Goal: Task Accomplishment & Management: Manage account settings

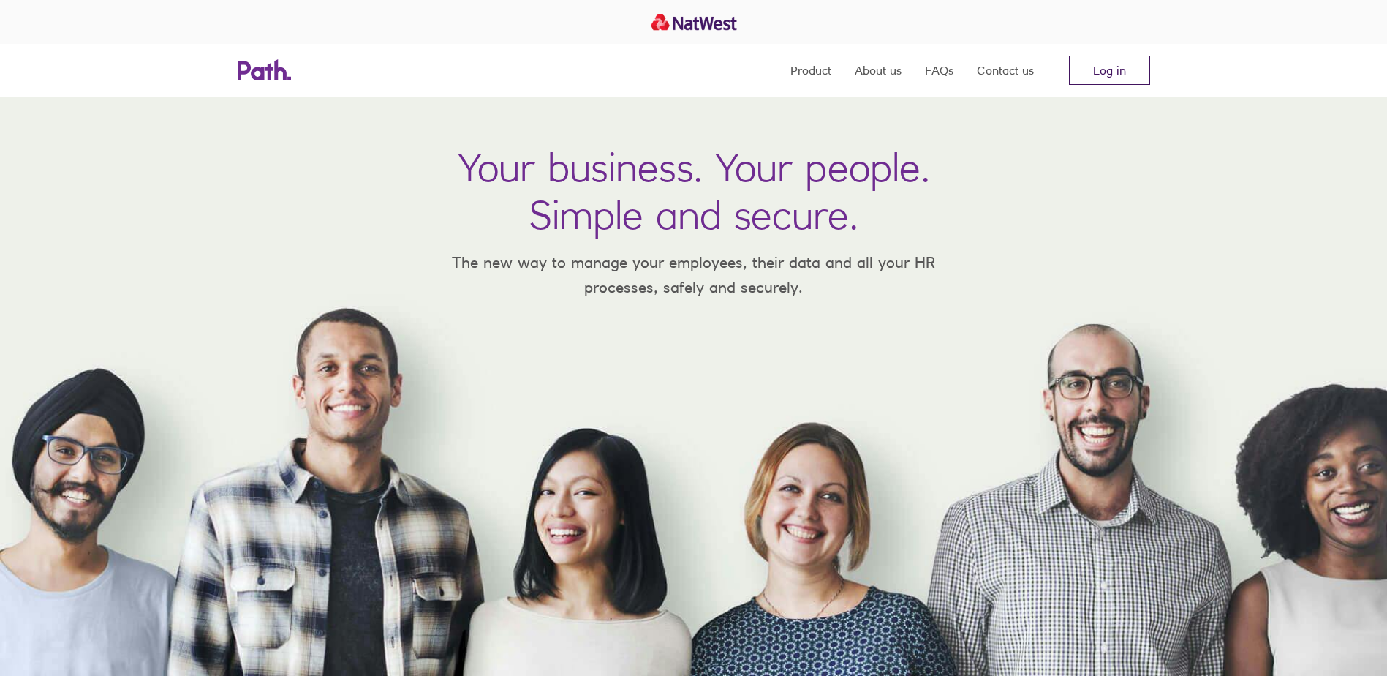
click at [1093, 67] on link "Log in" at bounding box center [1109, 70] width 81 height 29
click at [1124, 64] on link "Log in" at bounding box center [1109, 70] width 81 height 29
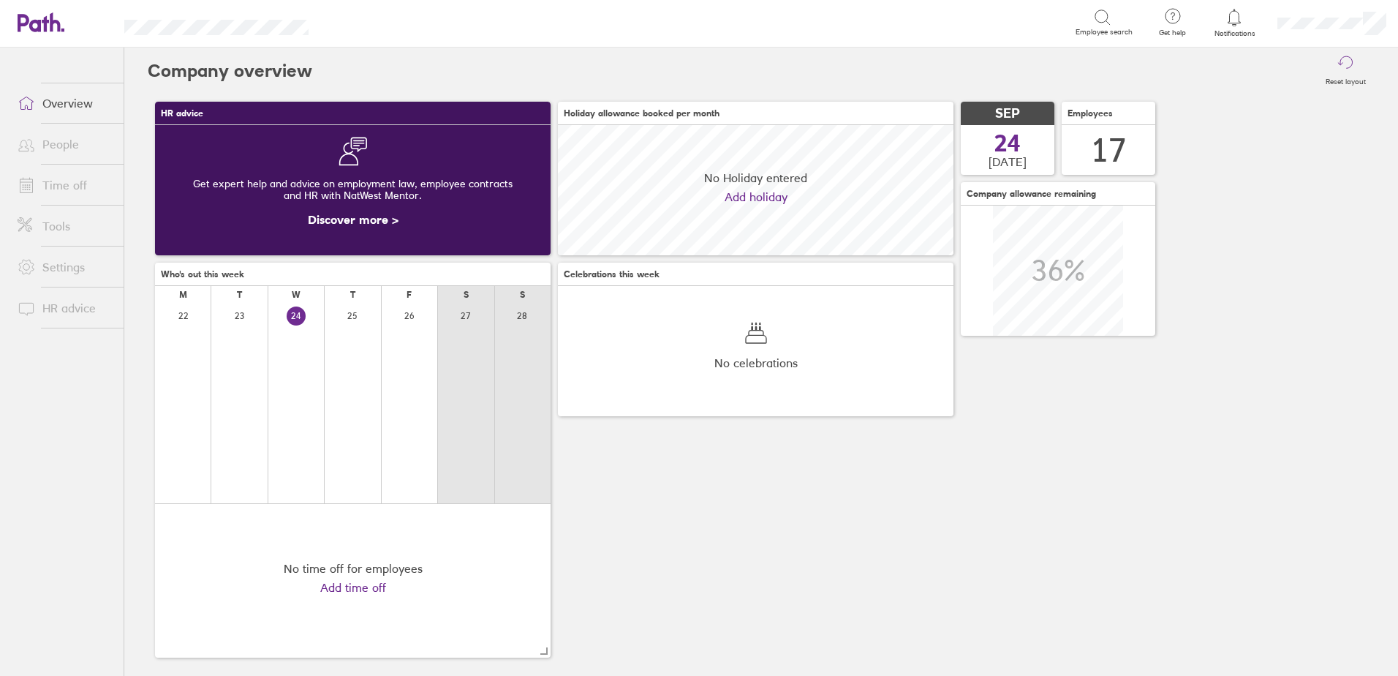
scroll to position [130, 396]
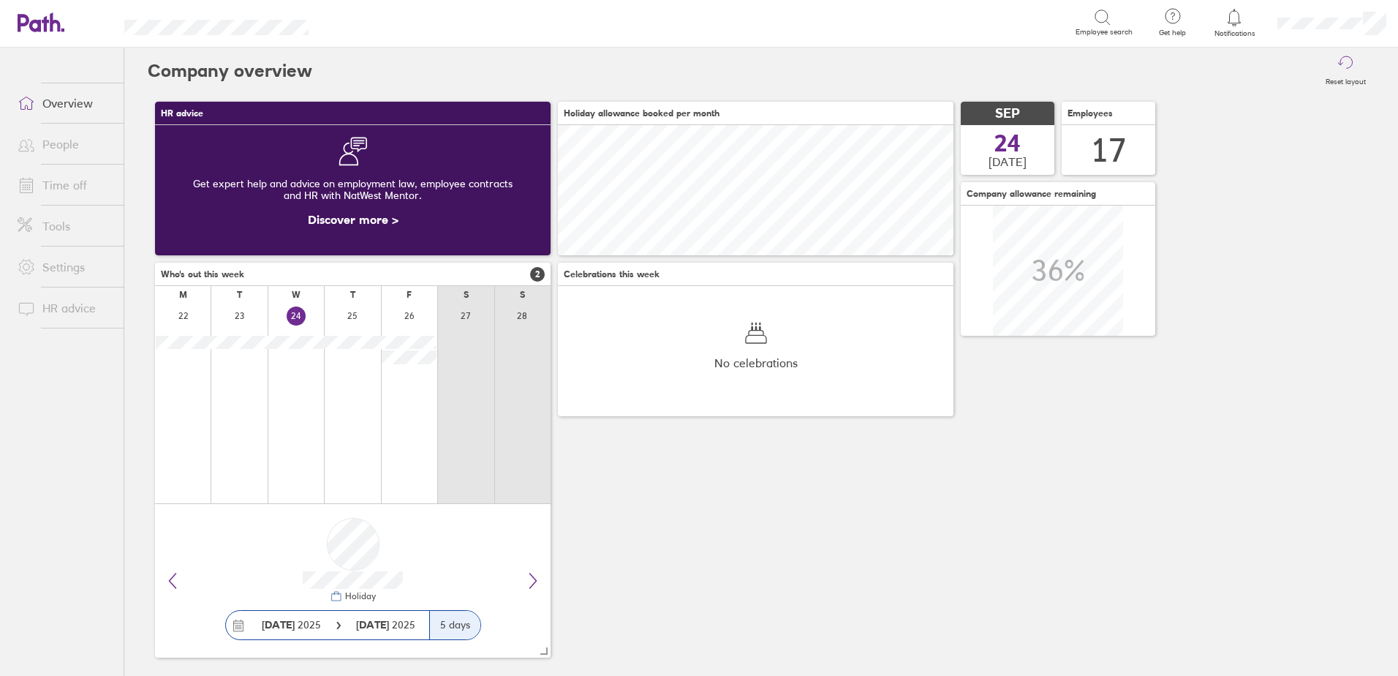
click at [59, 141] on link "People" at bounding box center [65, 143] width 118 height 29
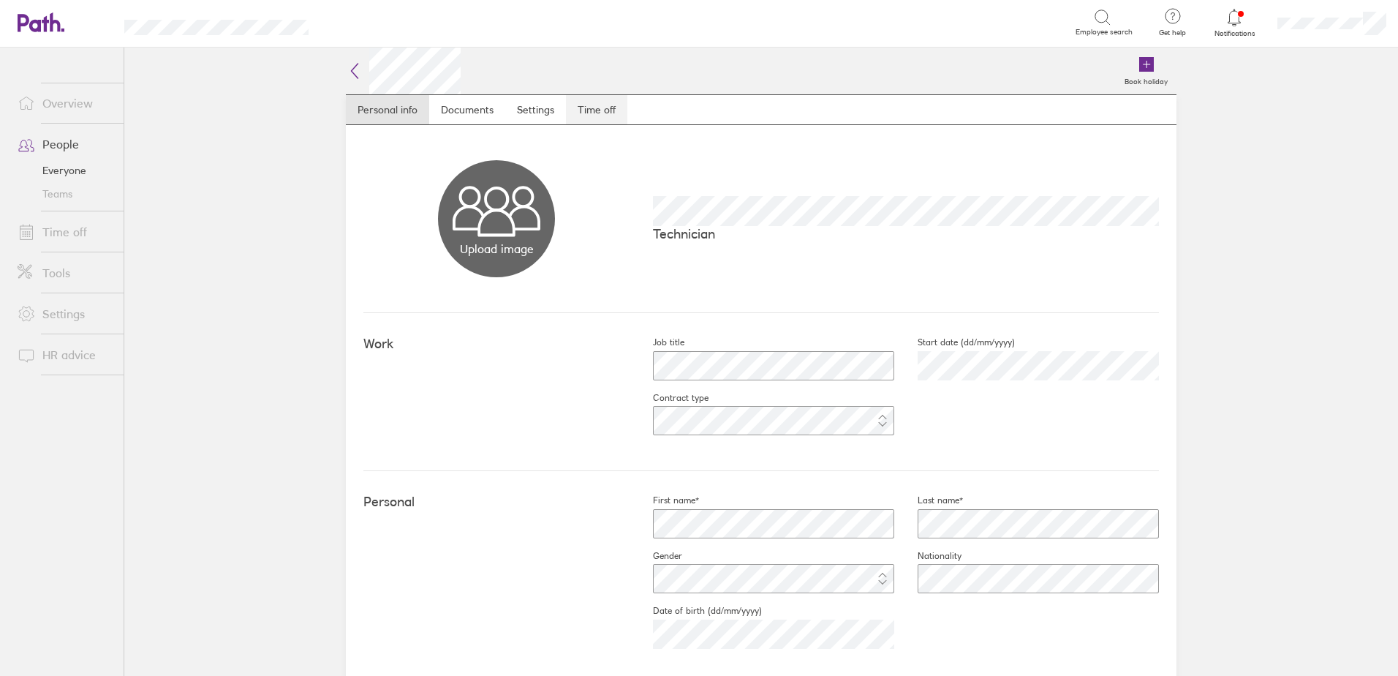
click at [615, 108] on link "Time off" at bounding box center [596, 109] width 61 height 29
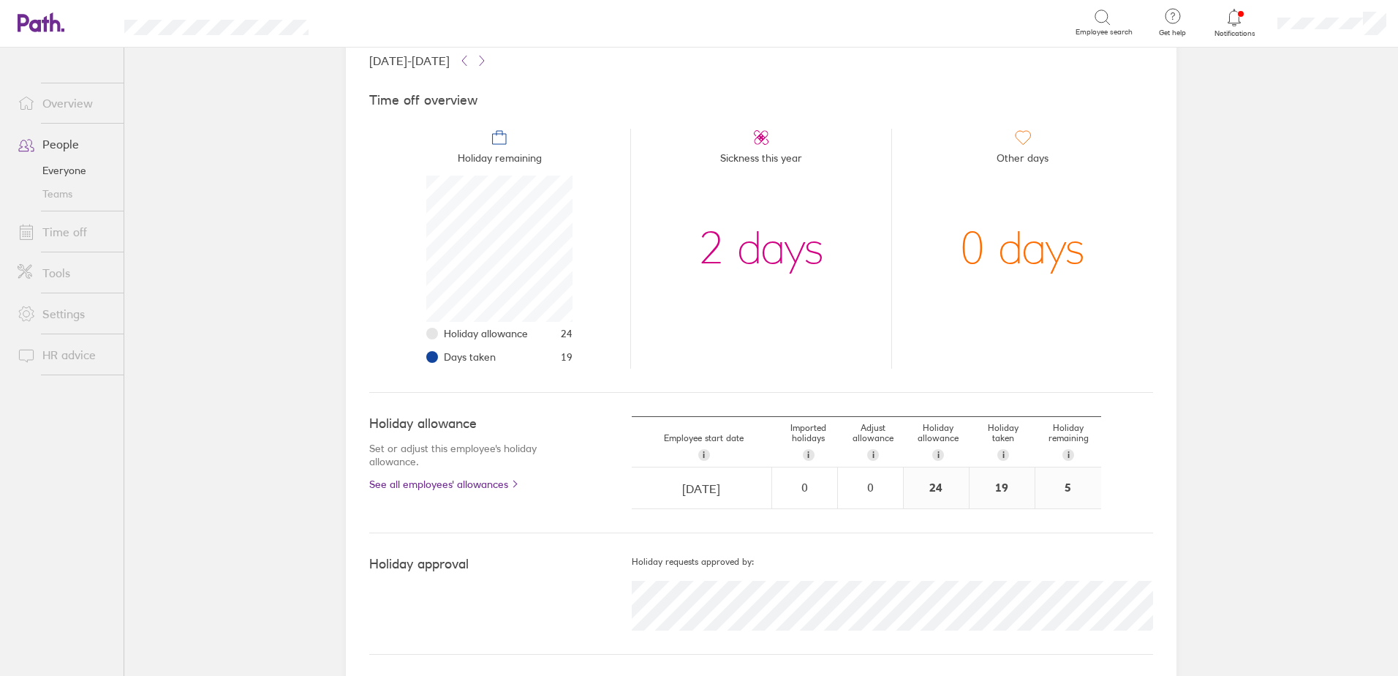
scroll to position [99, 0]
click at [59, 224] on link "Time off" at bounding box center [65, 231] width 118 height 29
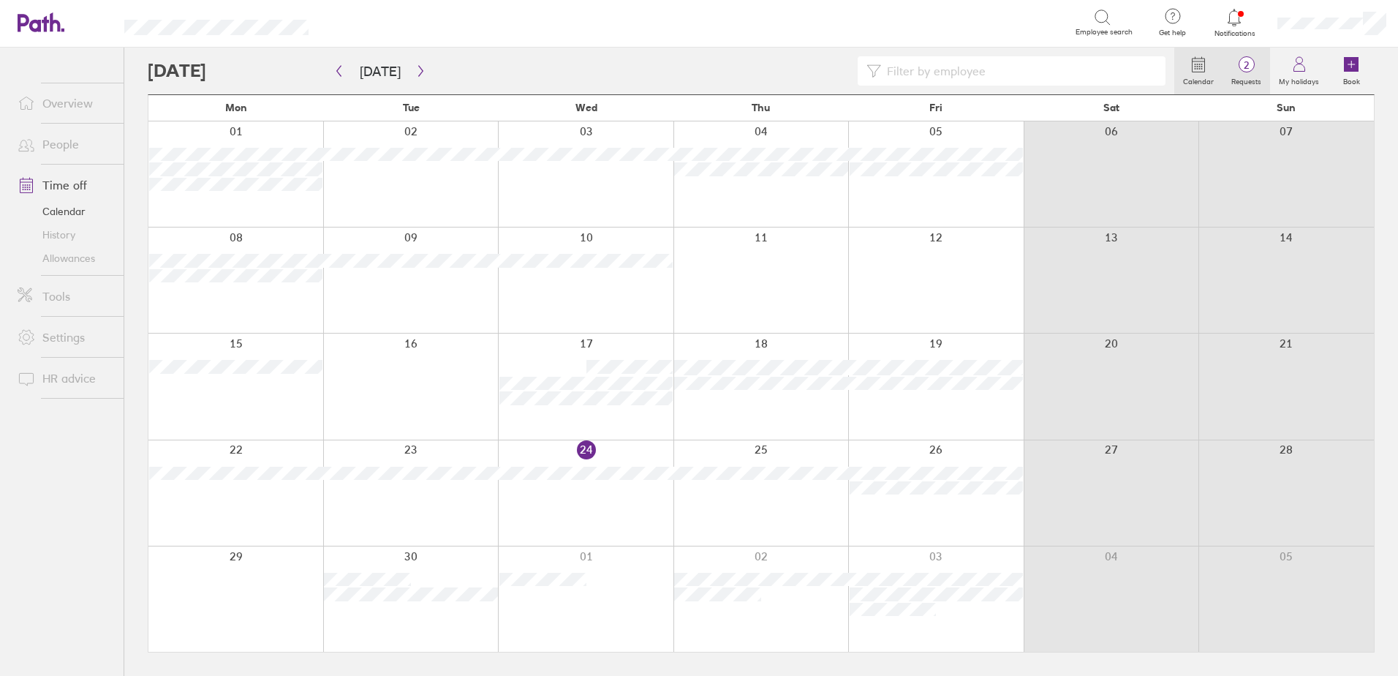
click at [1242, 70] on span "2" at bounding box center [1247, 65] width 48 height 12
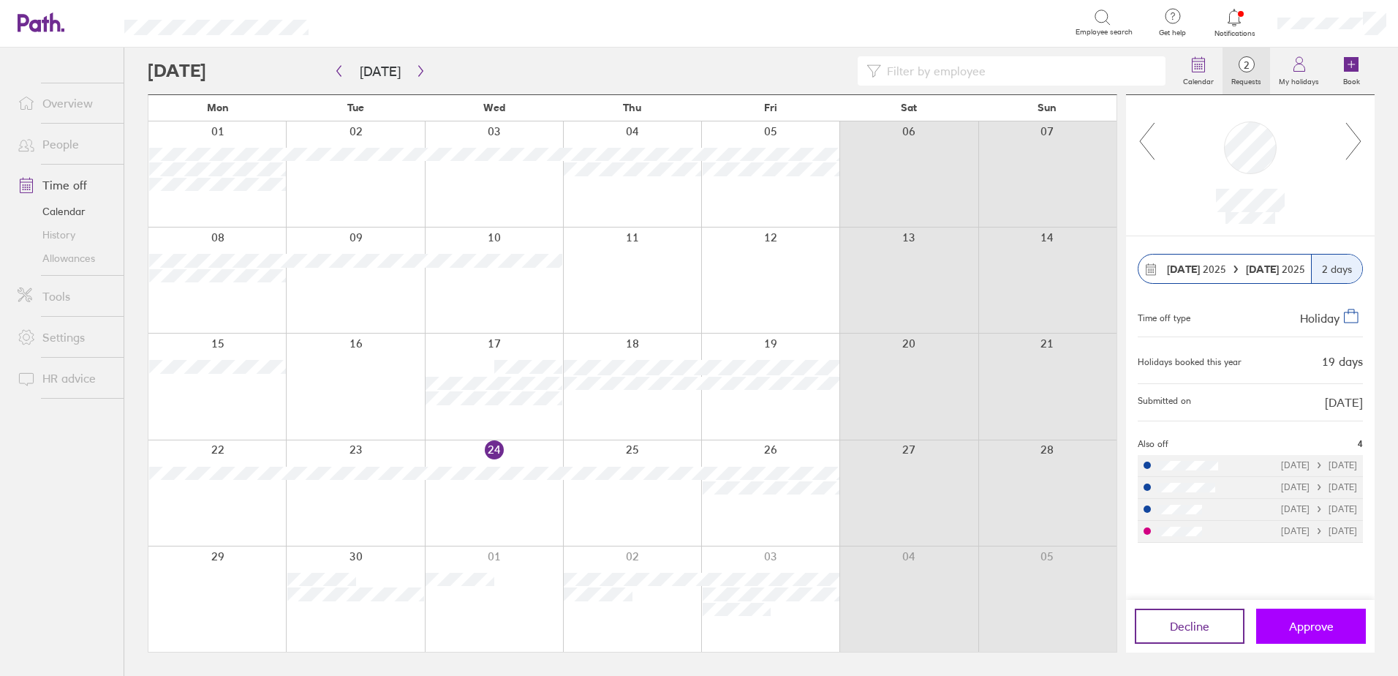
click at [1292, 622] on span "Approve" at bounding box center [1311, 625] width 45 height 13
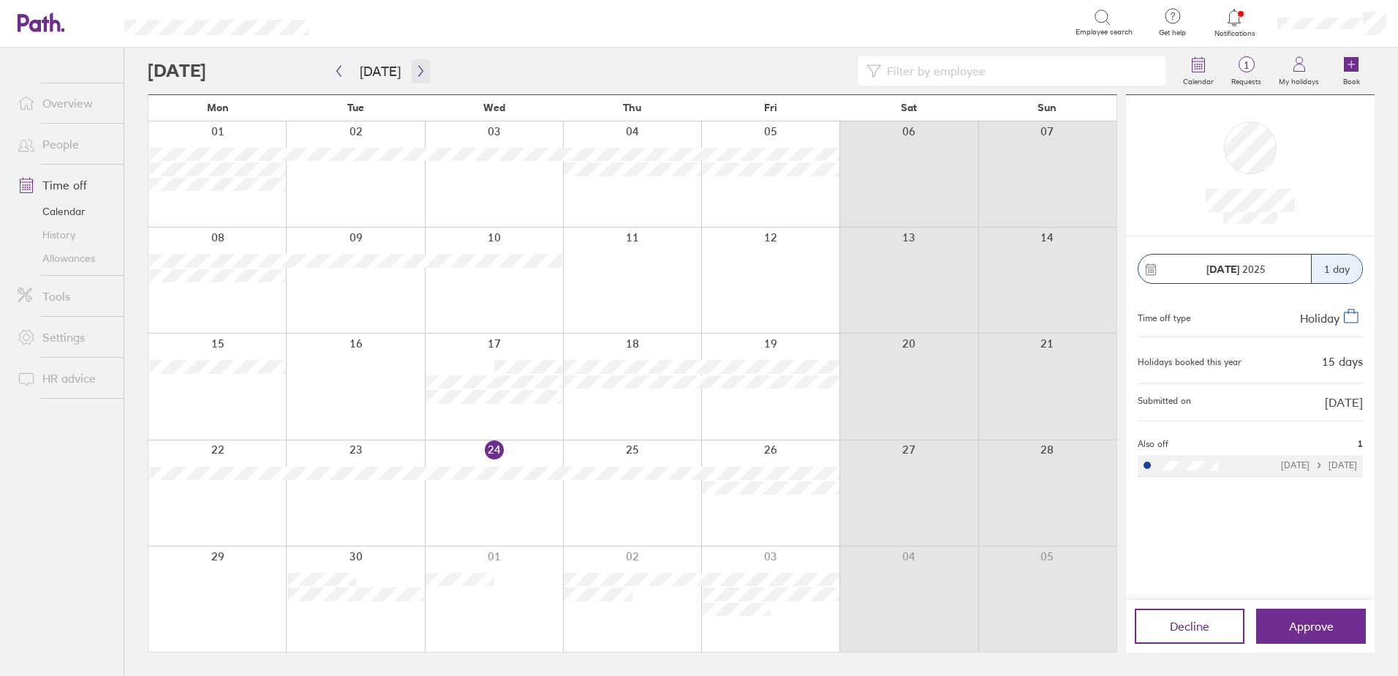
click at [416, 67] on icon "button" at bounding box center [420, 71] width 11 height 12
click at [1322, 617] on button "Approve" at bounding box center [1311, 625] width 110 height 35
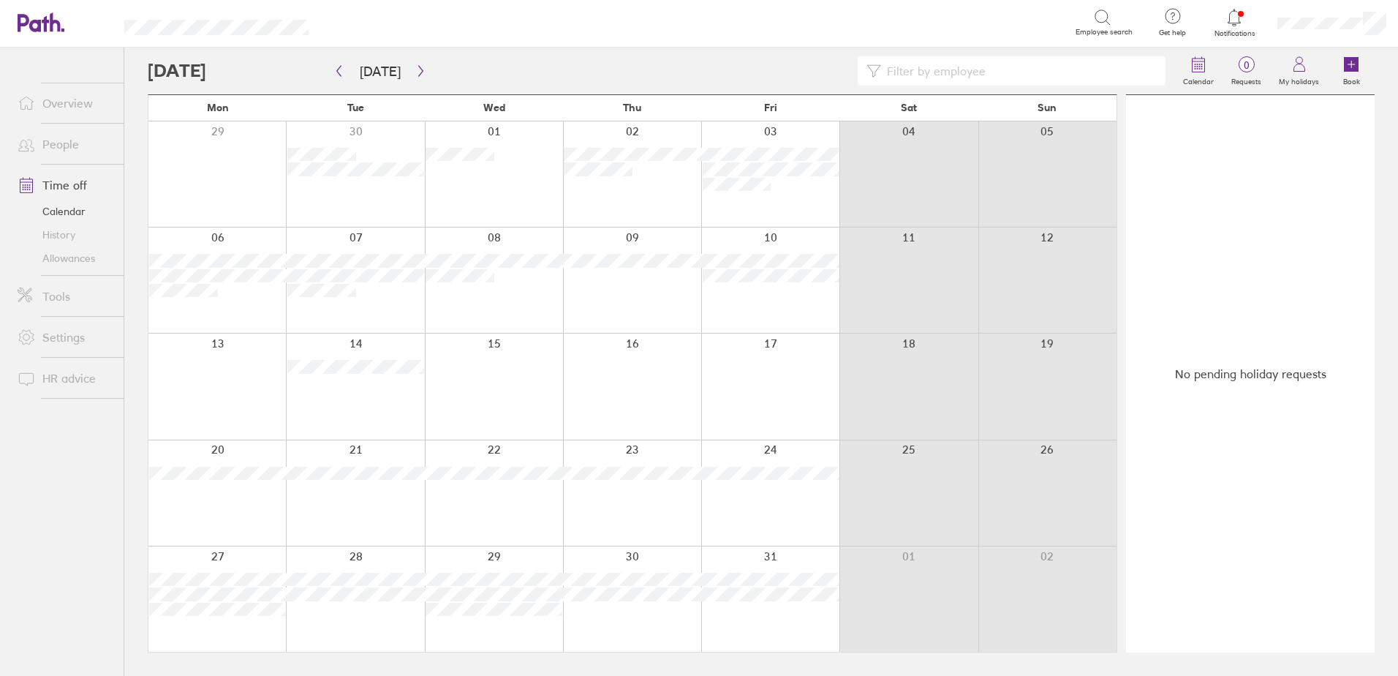
click at [1235, 20] on icon at bounding box center [1235, 18] width 18 height 18
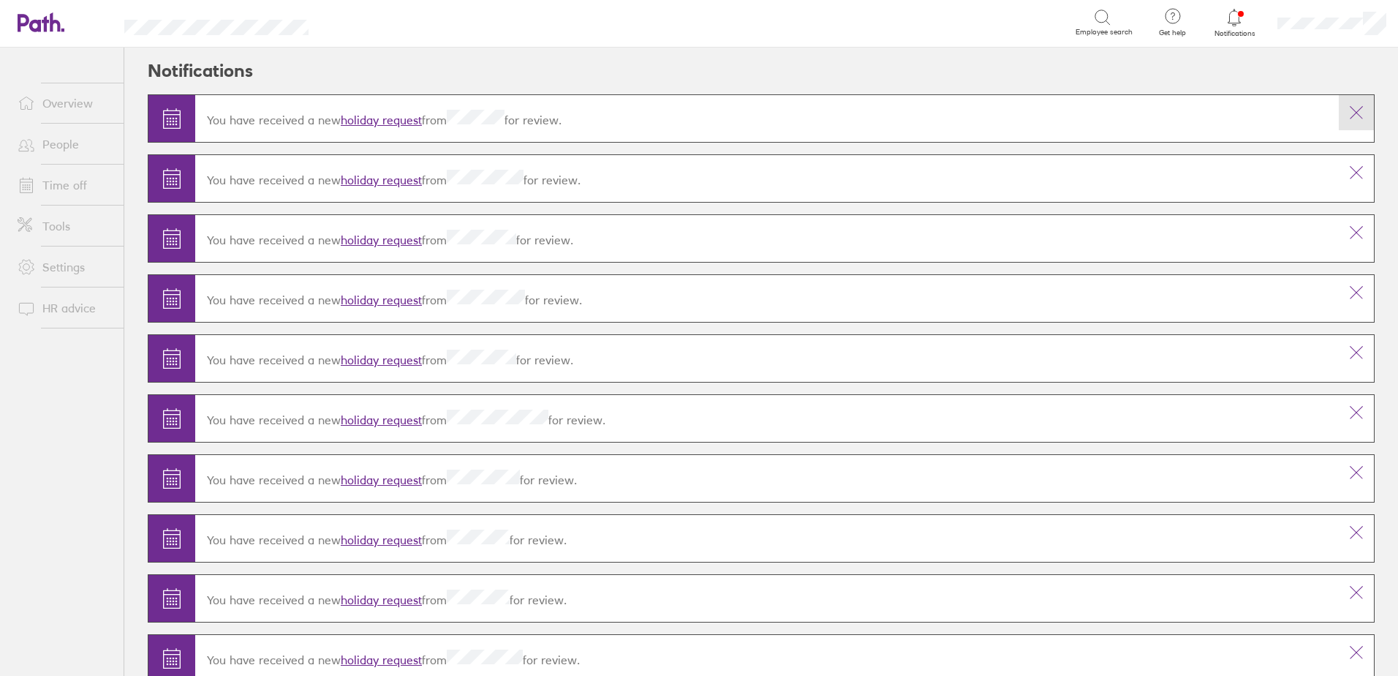
click at [1348, 104] on icon at bounding box center [1357, 113] width 18 height 18
click at [1345, 103] on button at bounding box center [1356, 112] width 35 height 35
click at [71, 189] on link "Time off" at bounding box center [65, 184] width 118 height 29
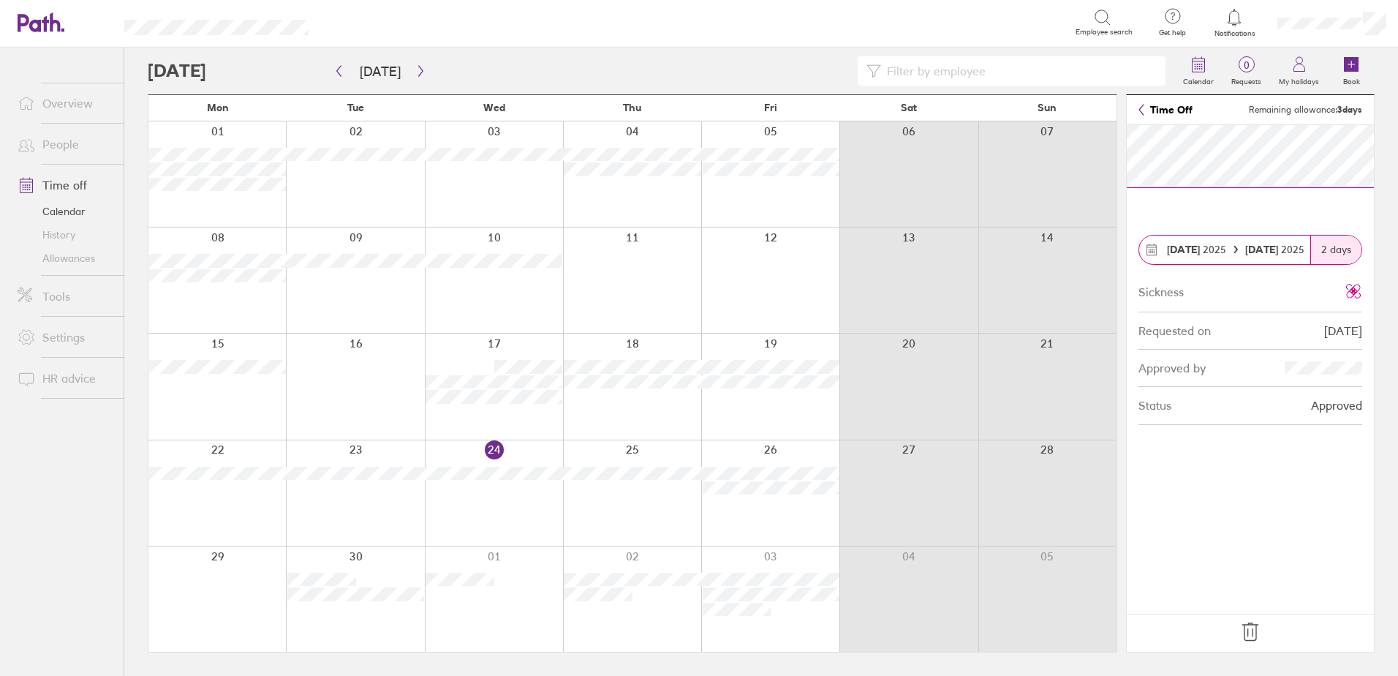
click at [1251, 633] on icon at bounding box center [1250, 631] width 23 height 23
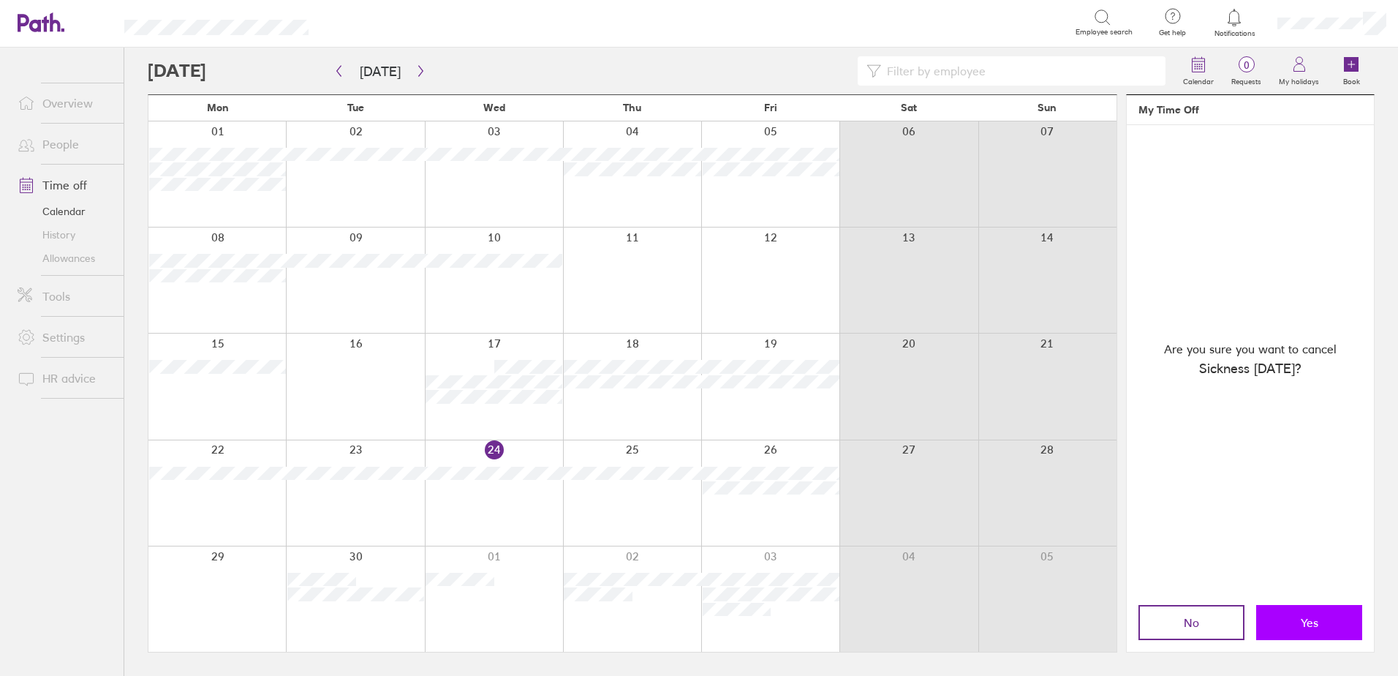
click at [1301, 627] on span "Yes" at bounding box center [1310, 622] width 18 height 13
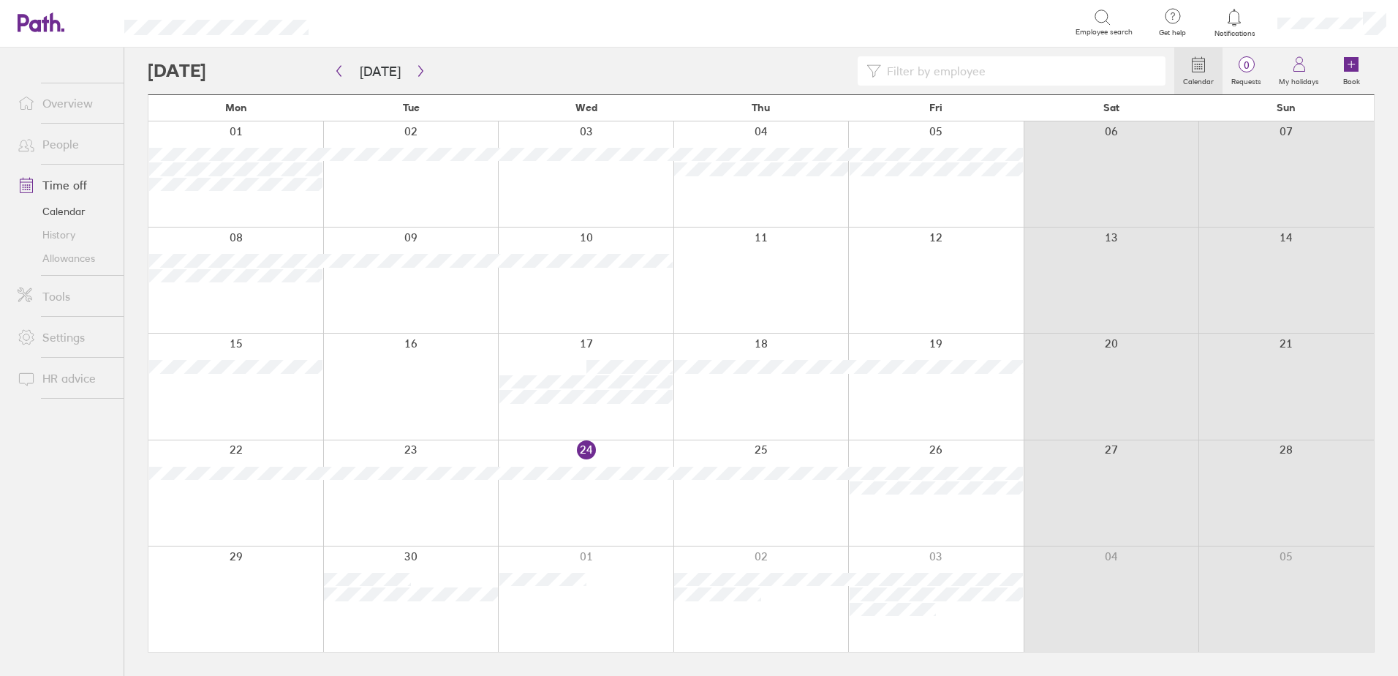
click at [83, 178] on link "Time off" at bounding box center [65, 184] width 118 height 29
click at [69, 146] on link "People" at bounding box center [65, 143] width 118 height 29
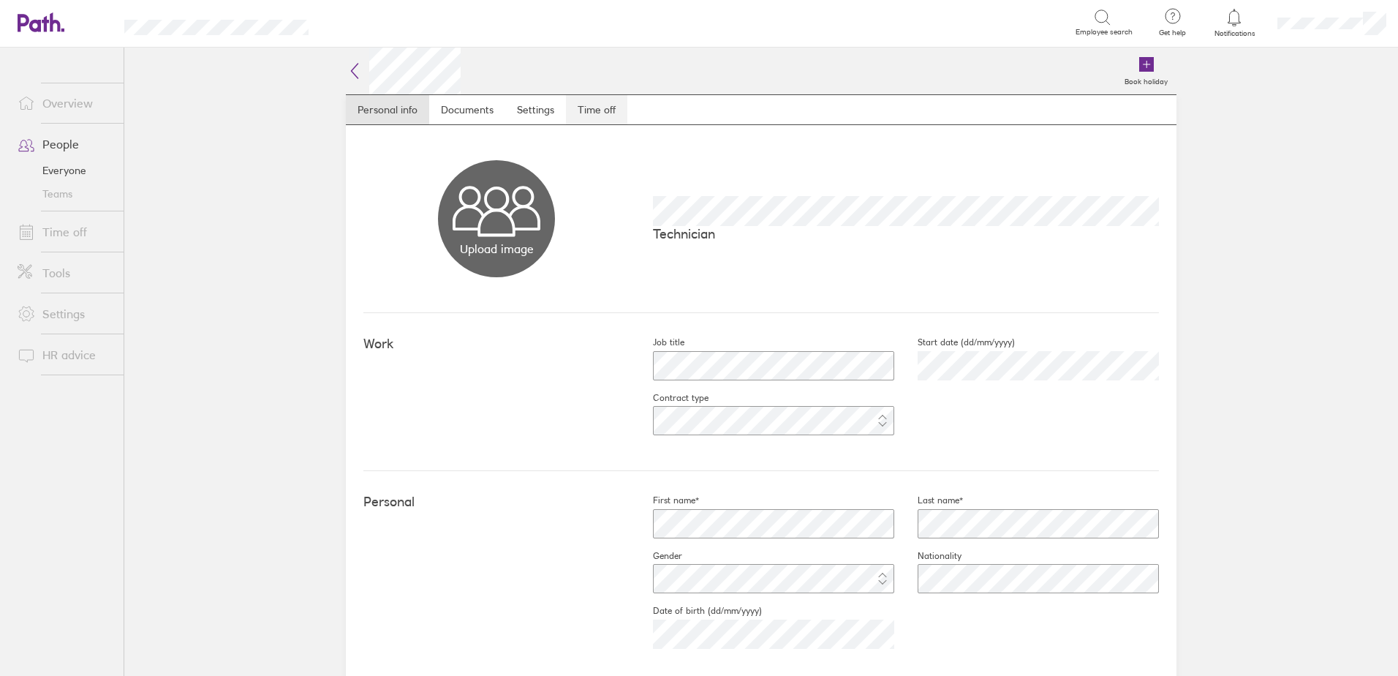
click at [589, 110] on link "Time off" at bounding box center [596, 109] width 61 height 29
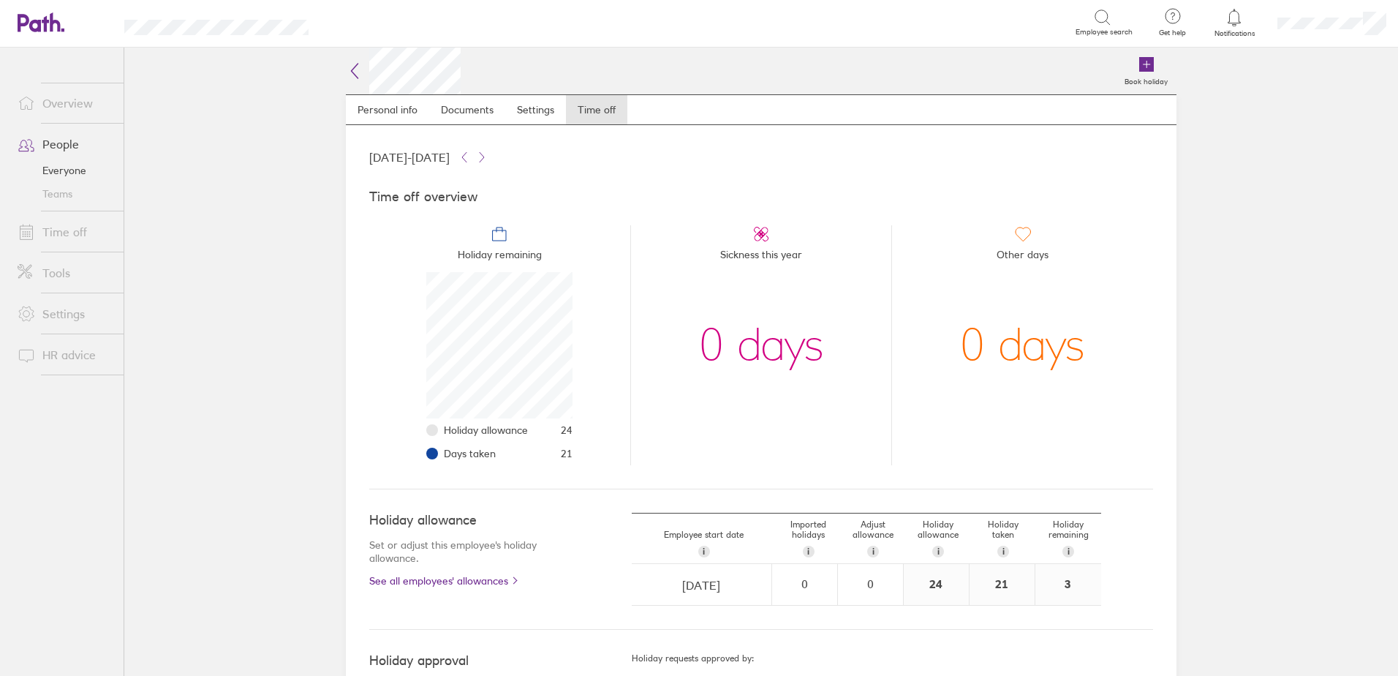
click at [354, 69] on icon at bounding box center [355, 71] width 18 height 18
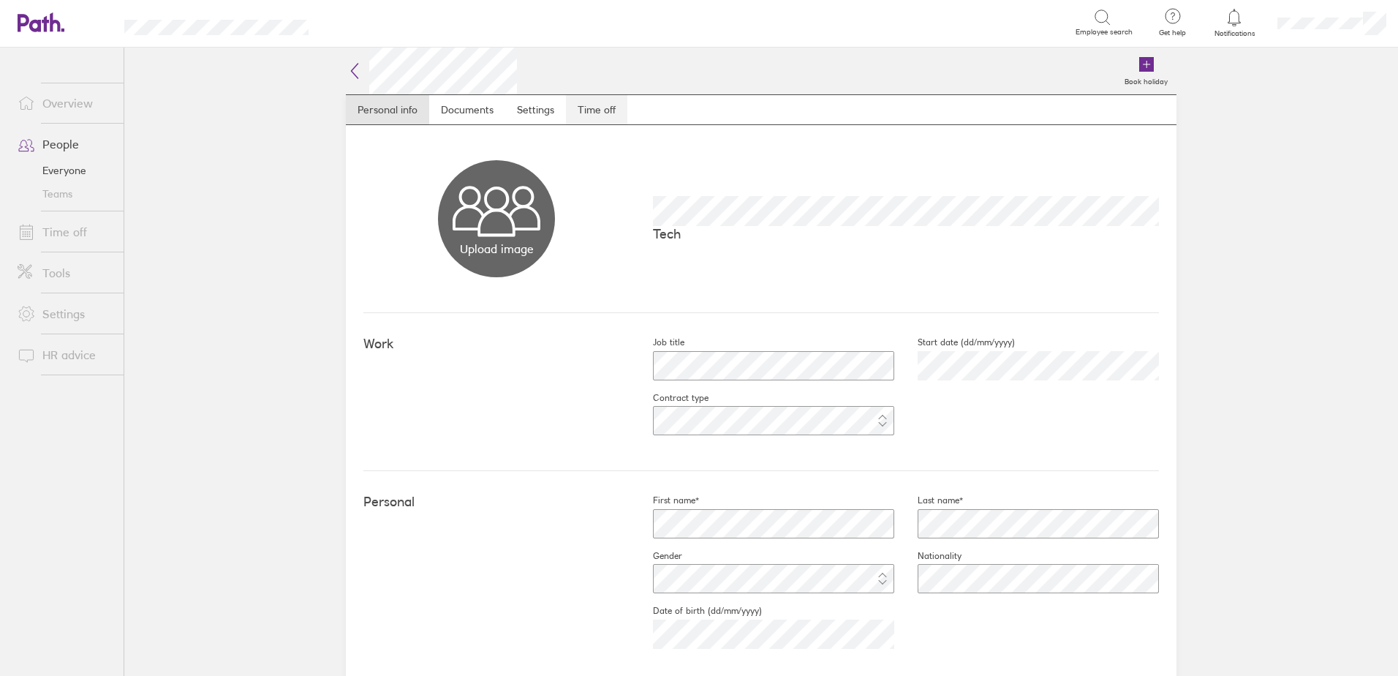
click at [602, 104] on link "Time off" at bounding box center [596, 109] width 61 height 29
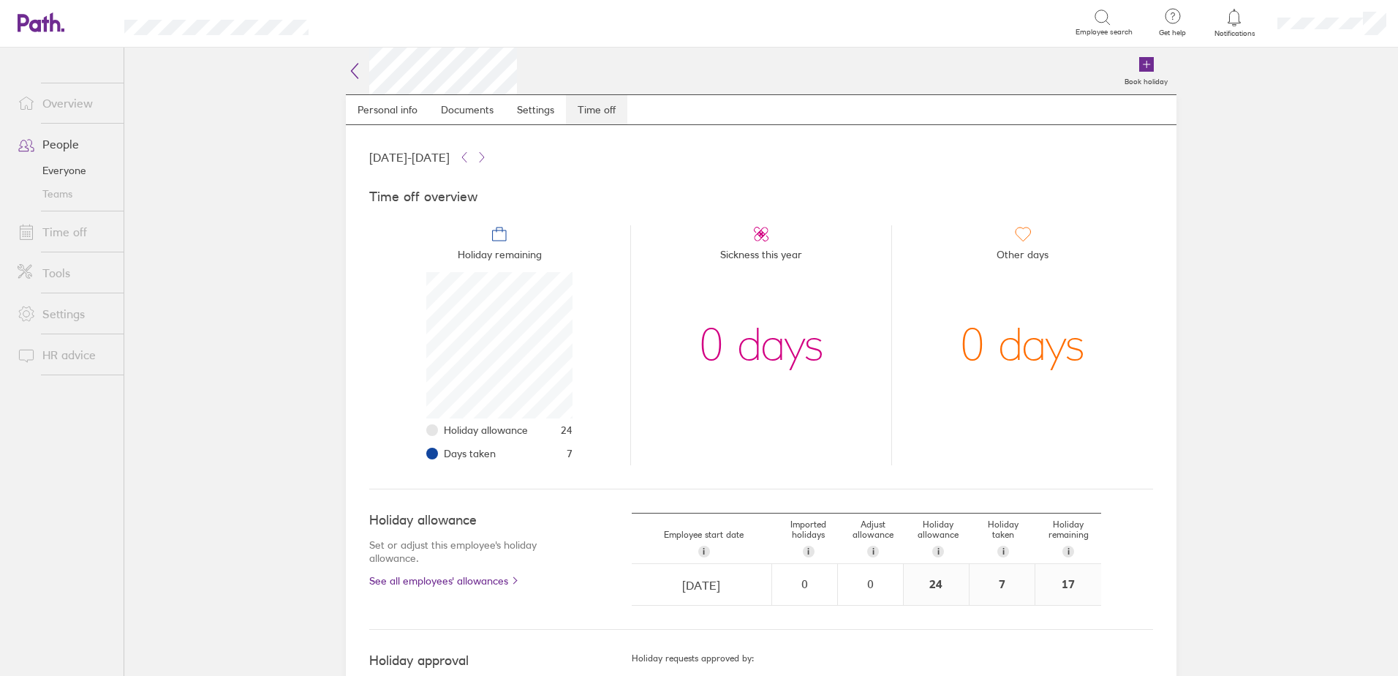
scroll to position [146, 146]
click at [67, 145] on link "People" at bounding box center [65, 143] width 118 height 29
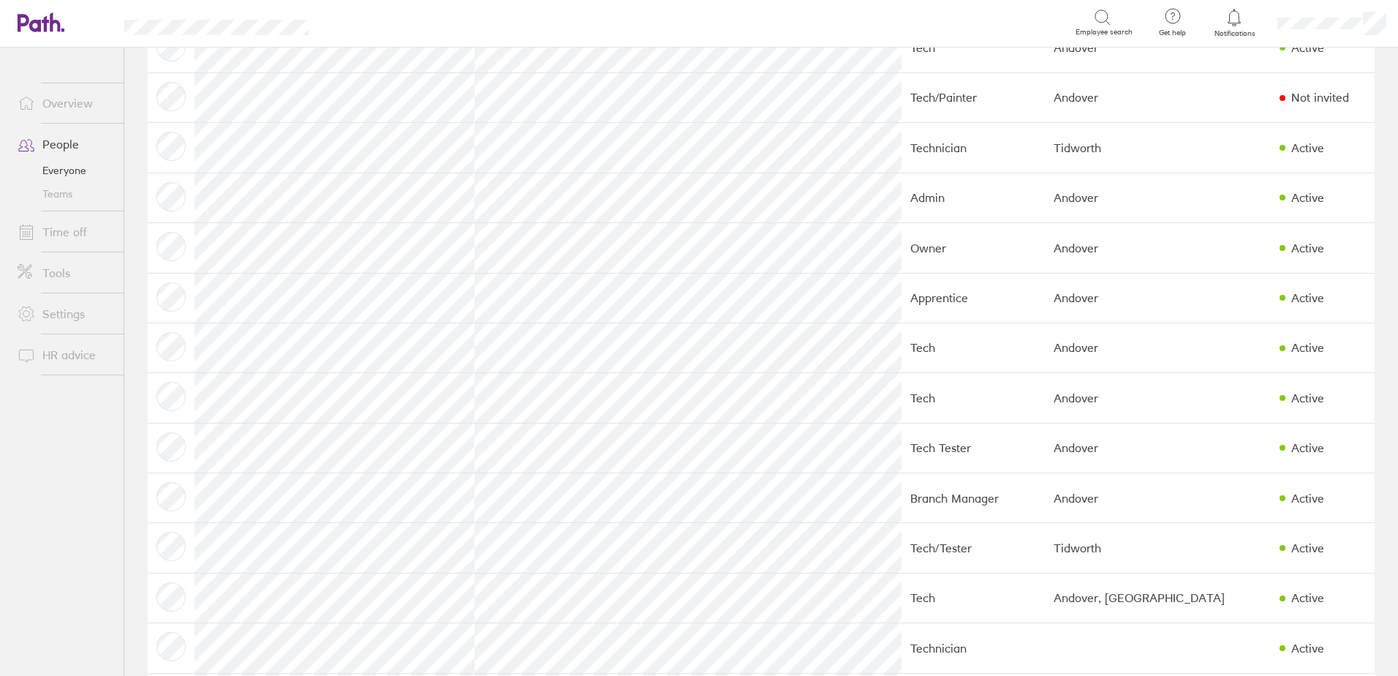
scroll to position [219, 0]
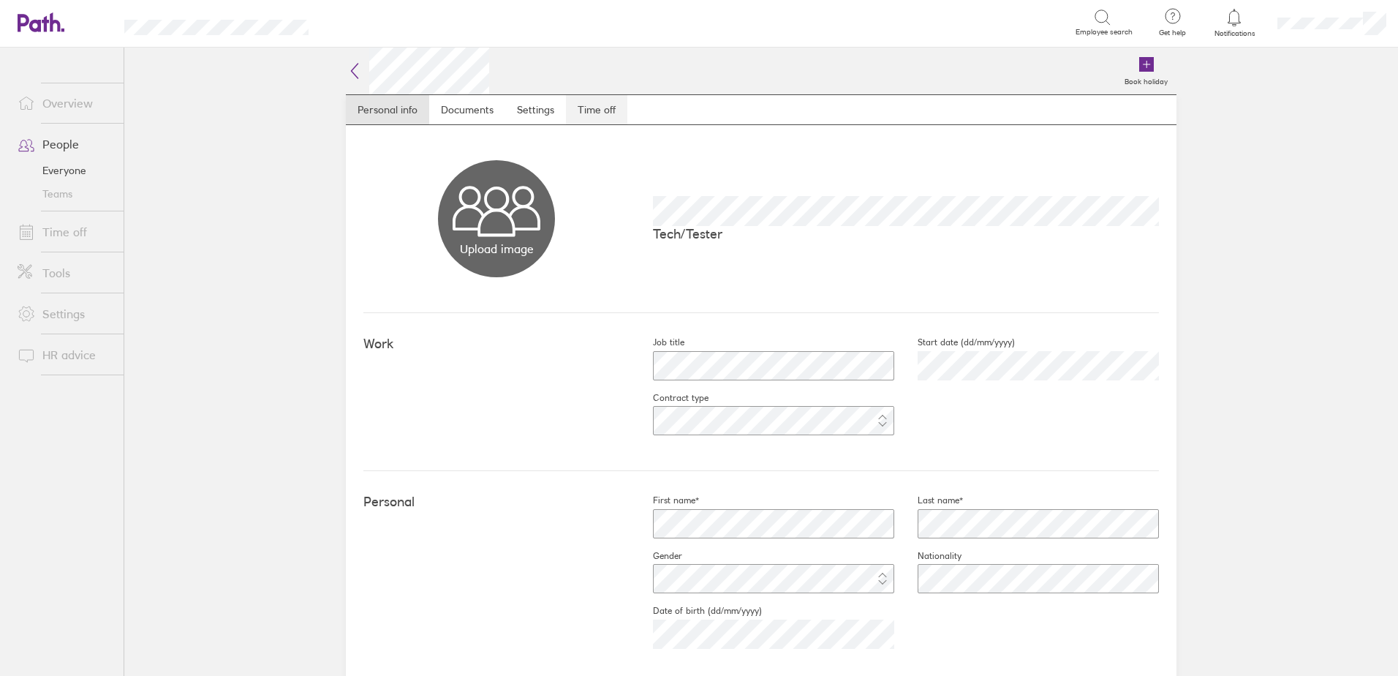
click at [606, 105] on link "Time off" at bounding box center [596, 109] width 61 height 29
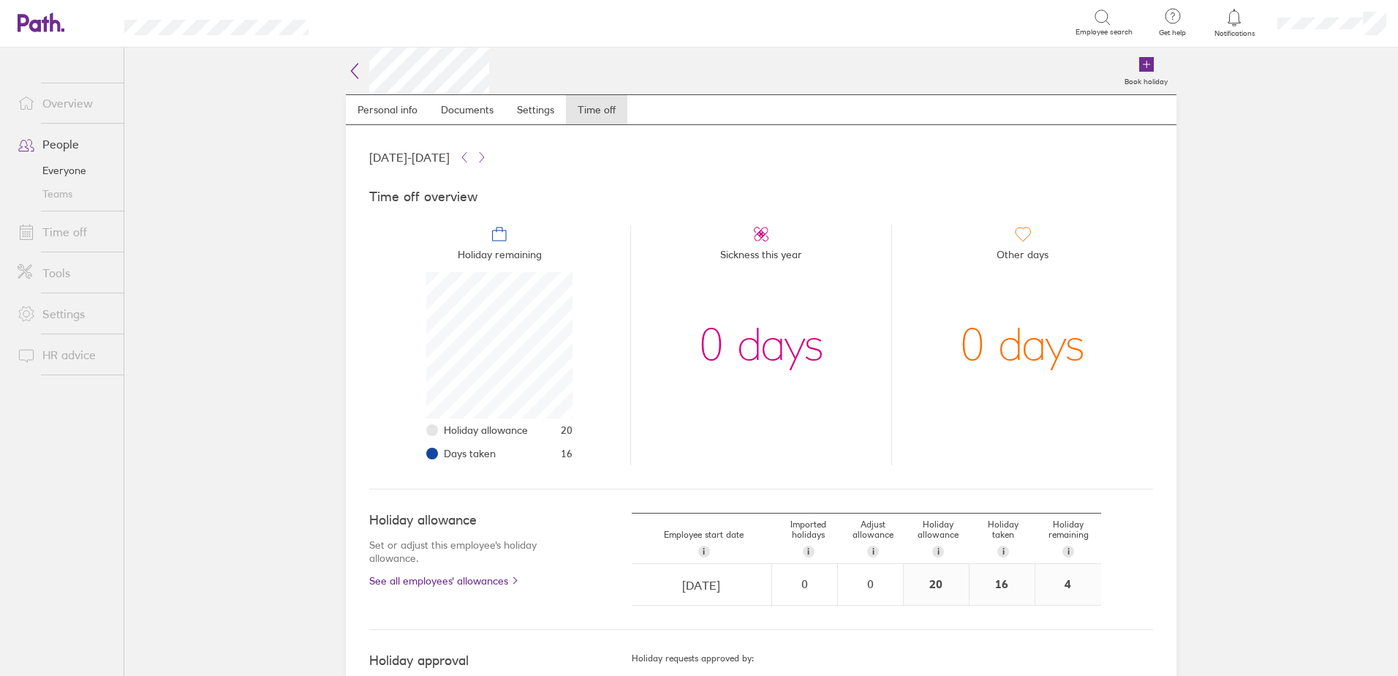
click at [63, 137] on link "People" at bounding box center [65, 143] width 118 height 29
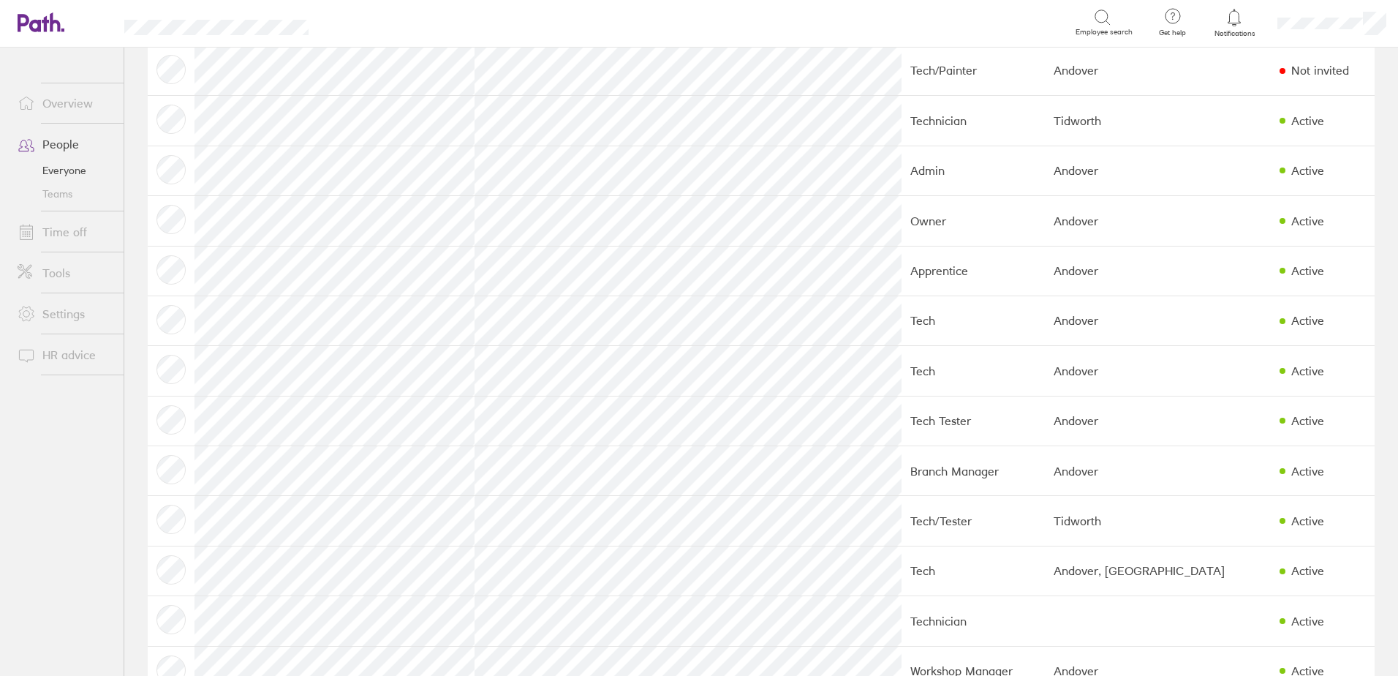
scroll to position [327, 0]
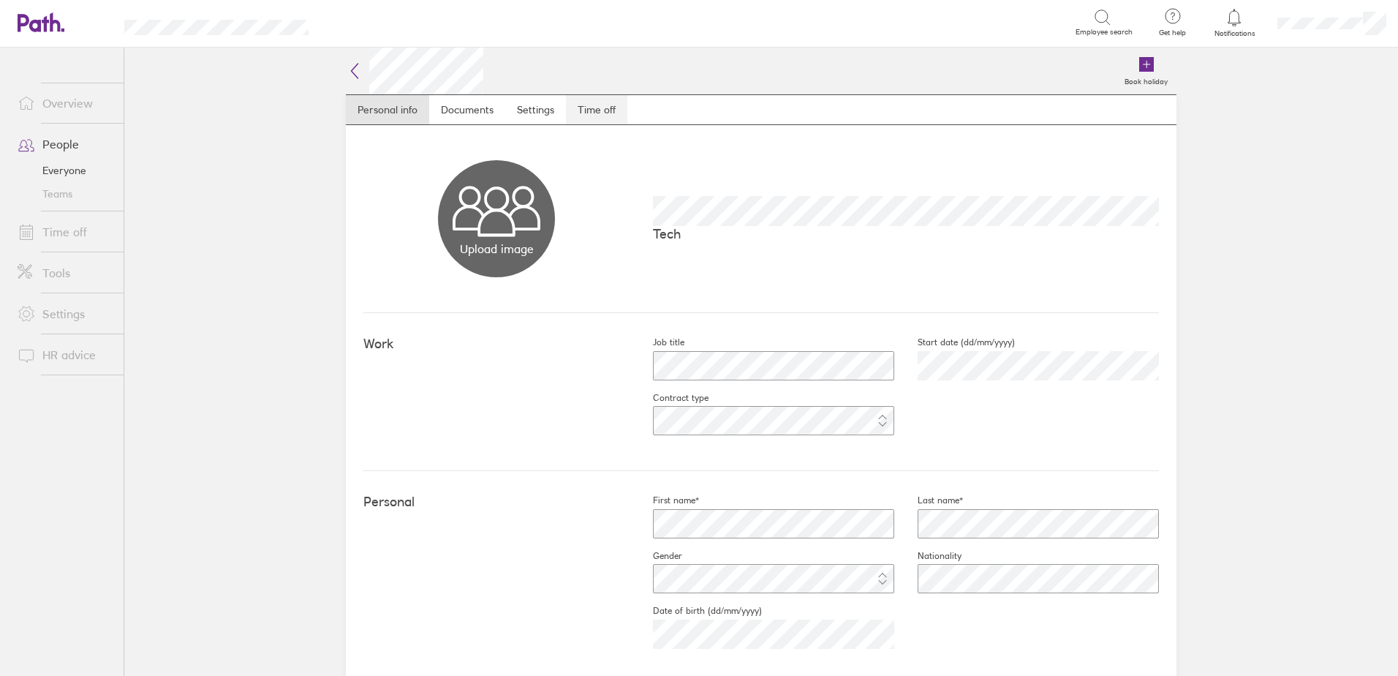
click at [596, 111] on link "Time off" at bounding box center [596, 109] width 61 height 29
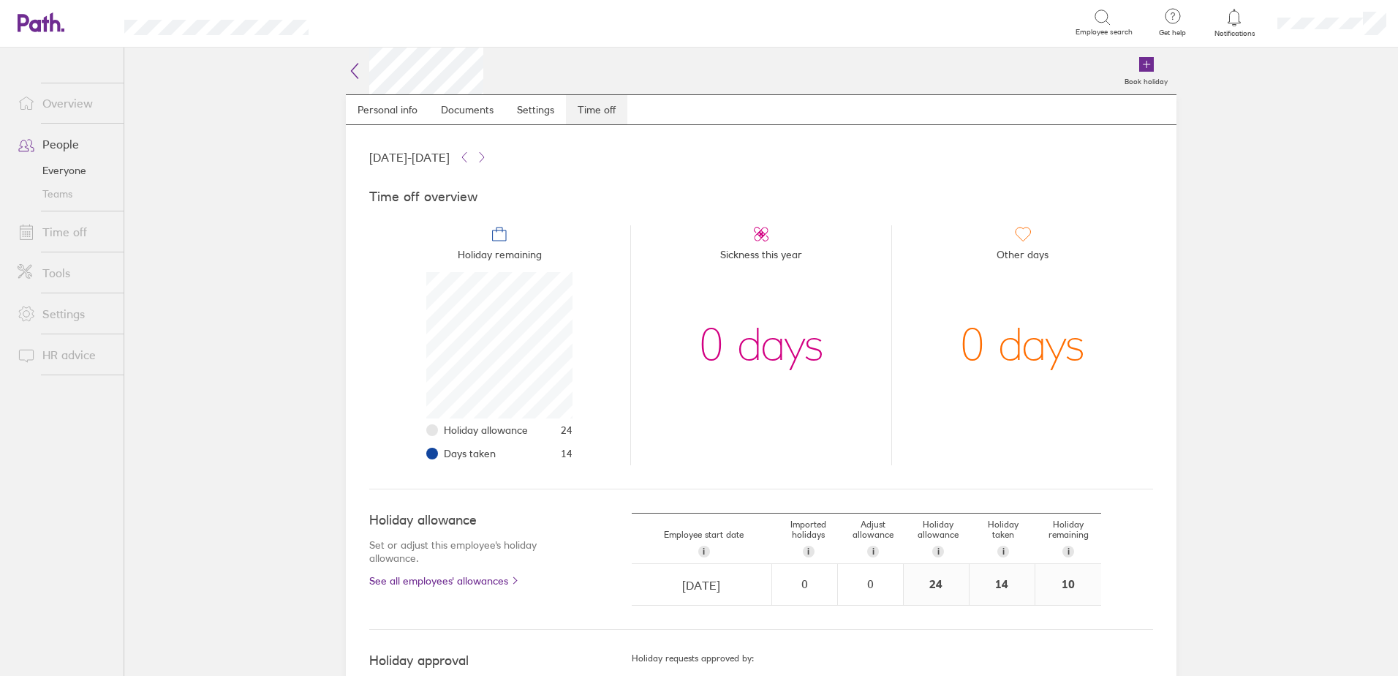
scroll to position [146, 146]
click at [67, 136] on link "People" at bounding box center [65, 143] width 118 height 29
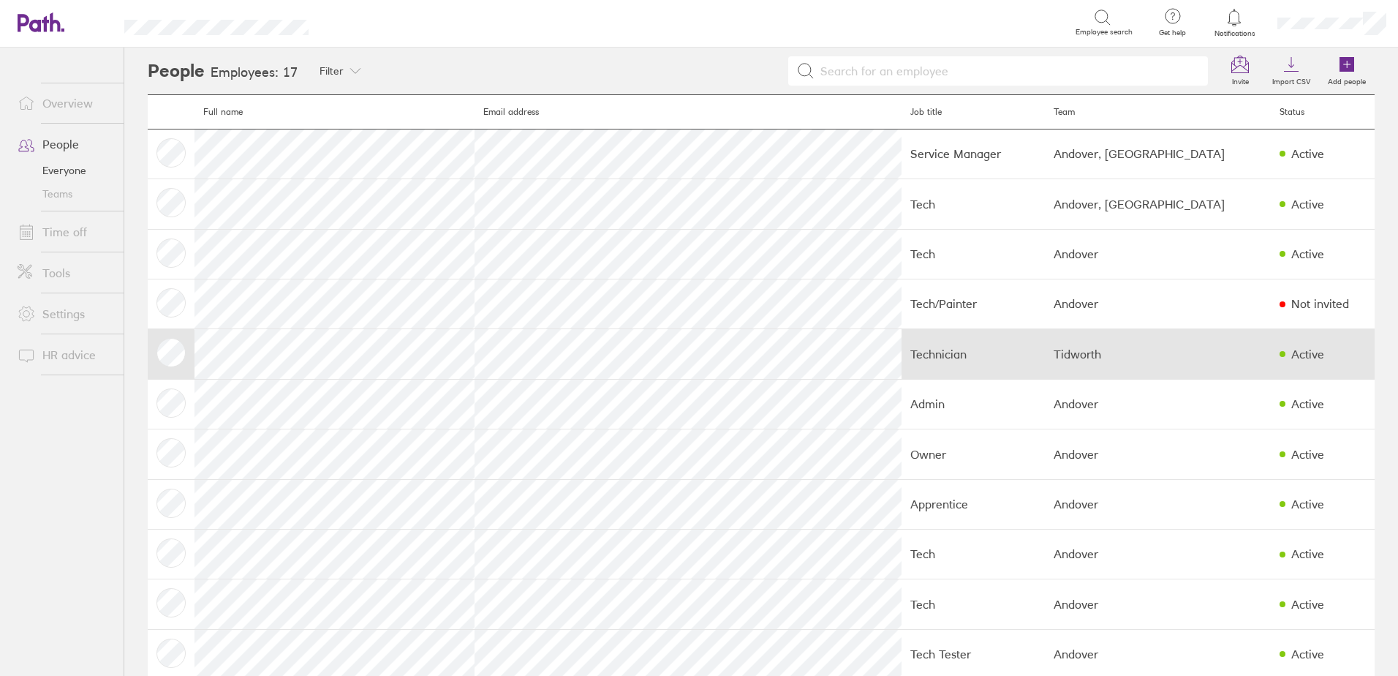
scroll to position [327, 0]
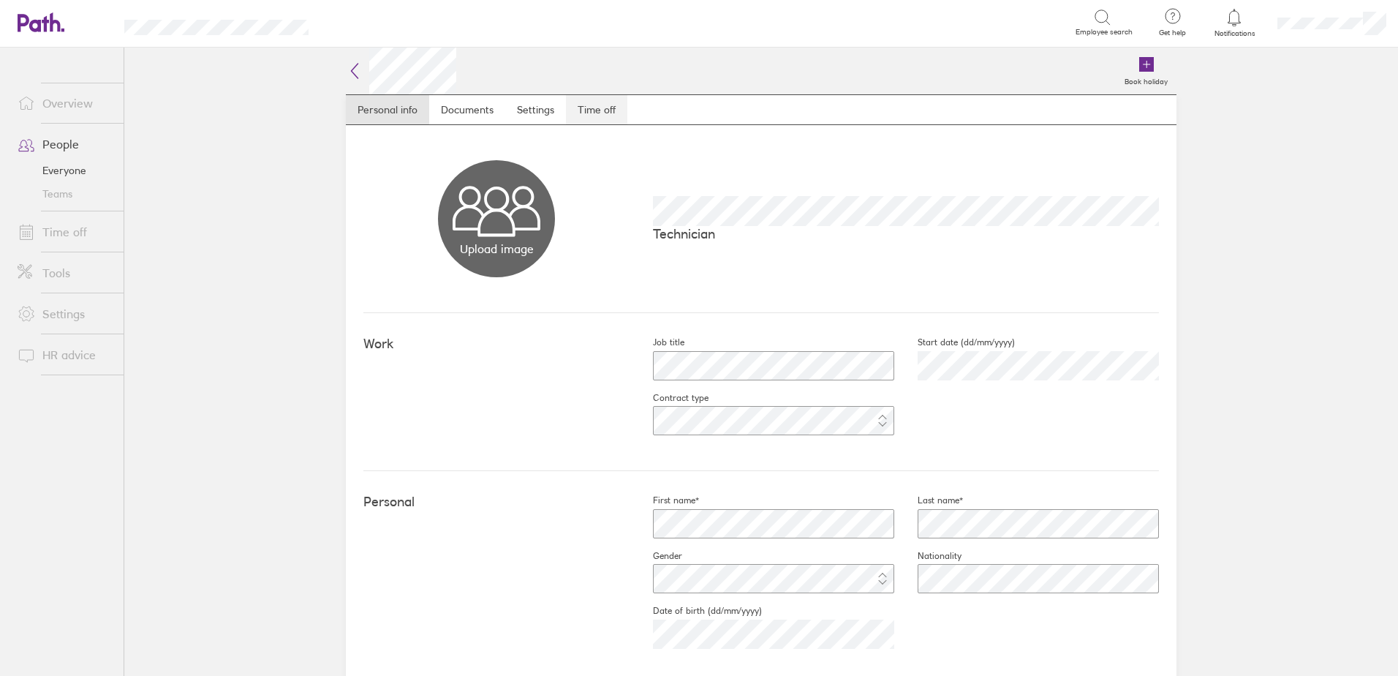
click at [584, 112] on link "Time off" at bounding box center [596, 109] width 61 height 29
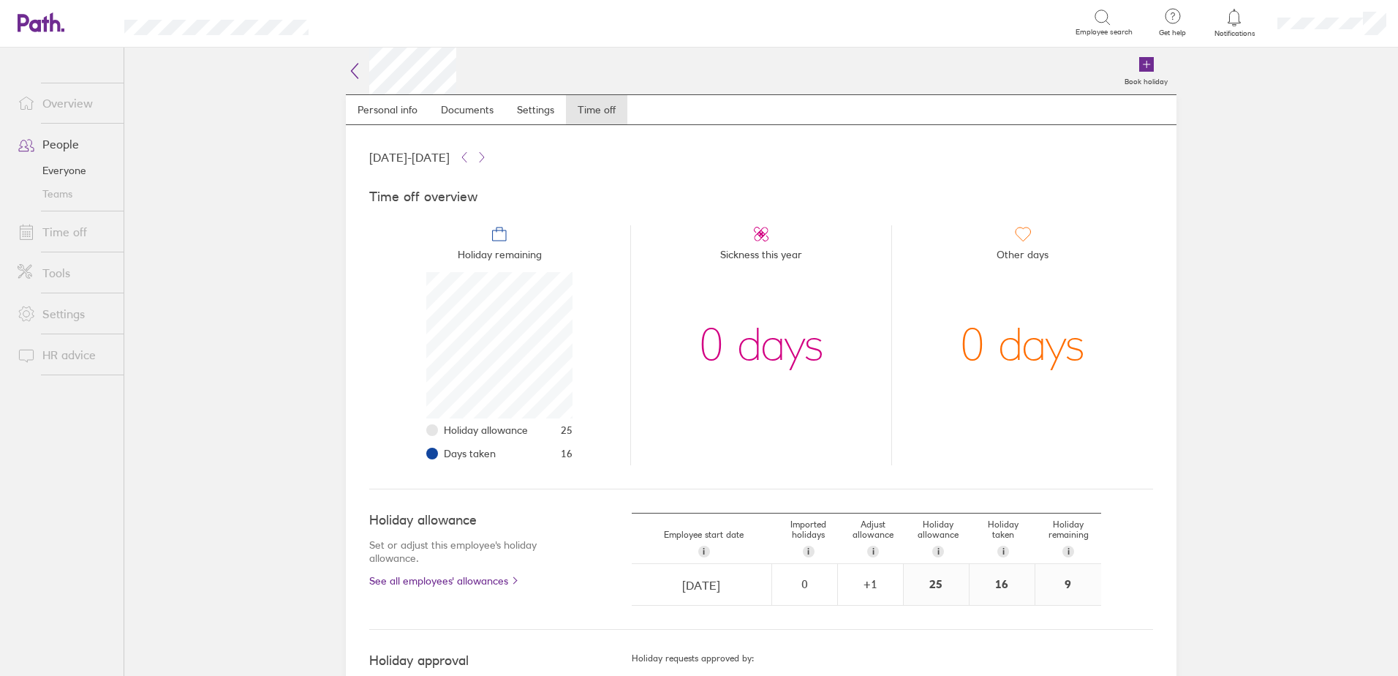
scroll to position [146, 146]
click at [61, 236] on link "Time off" at bounding box center [65, 231] width 118 height 29
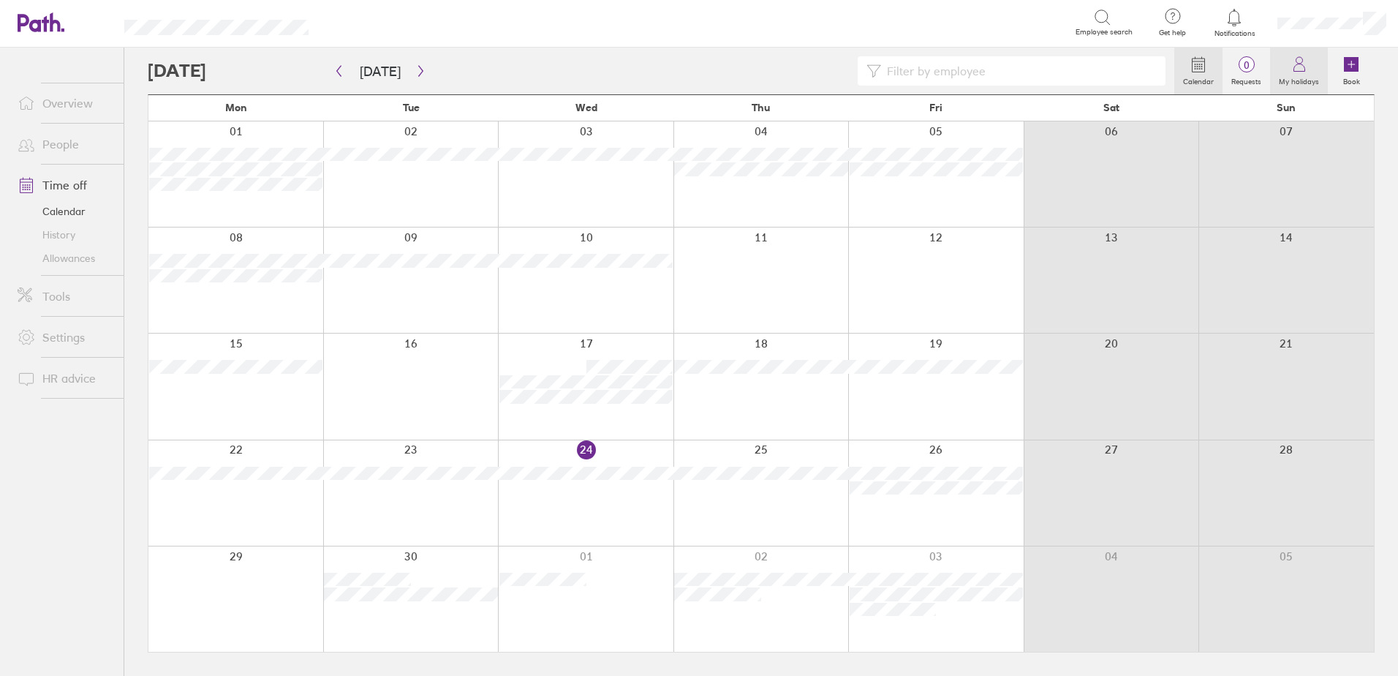
click at [1301, 63] on icon at bounding box center [1300, 65] width 18 height 18
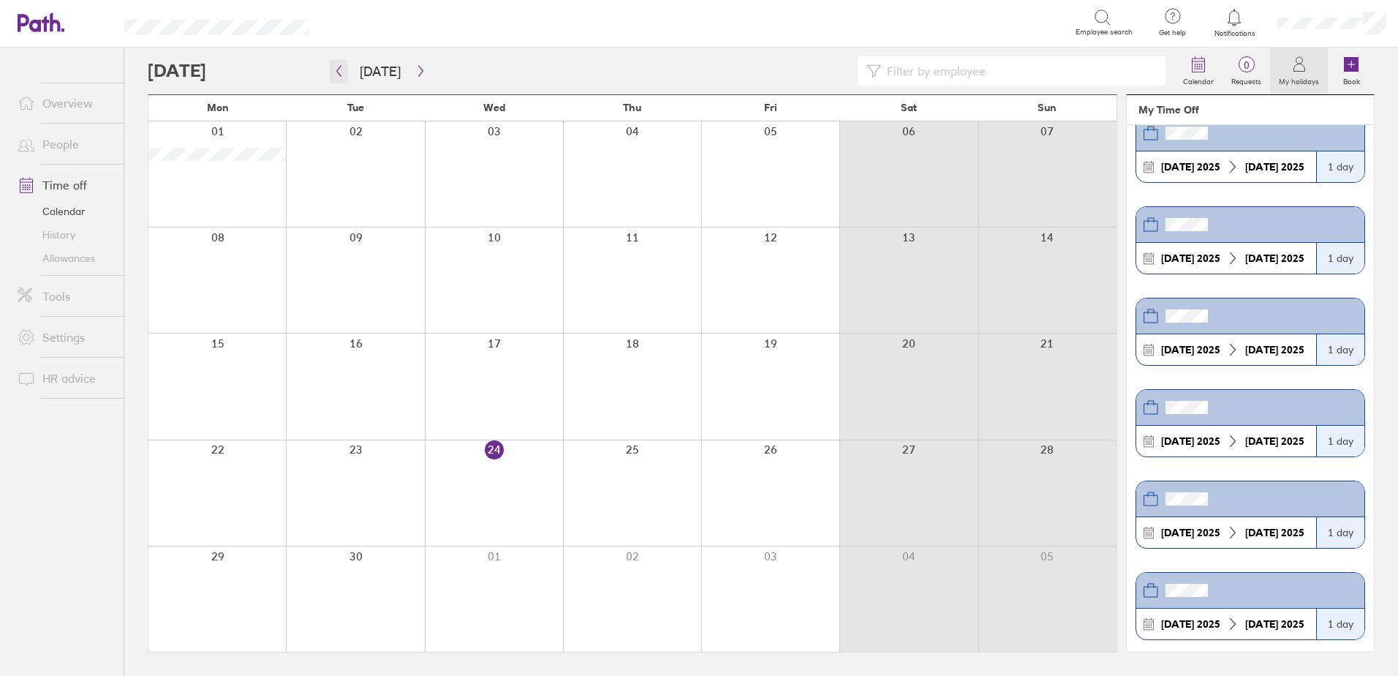
scroll to position [512, 0]
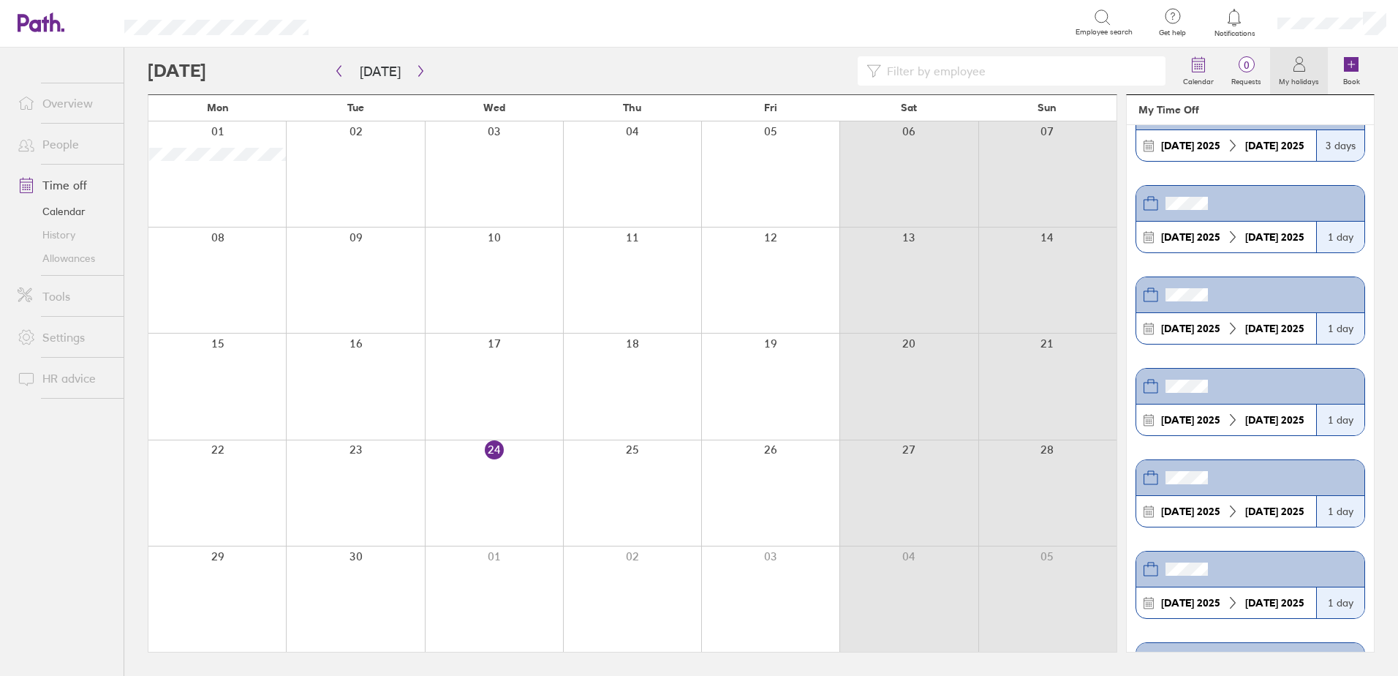
click at [49, 146] on link "People" at bounding box center [65, 143] width 118 height 29
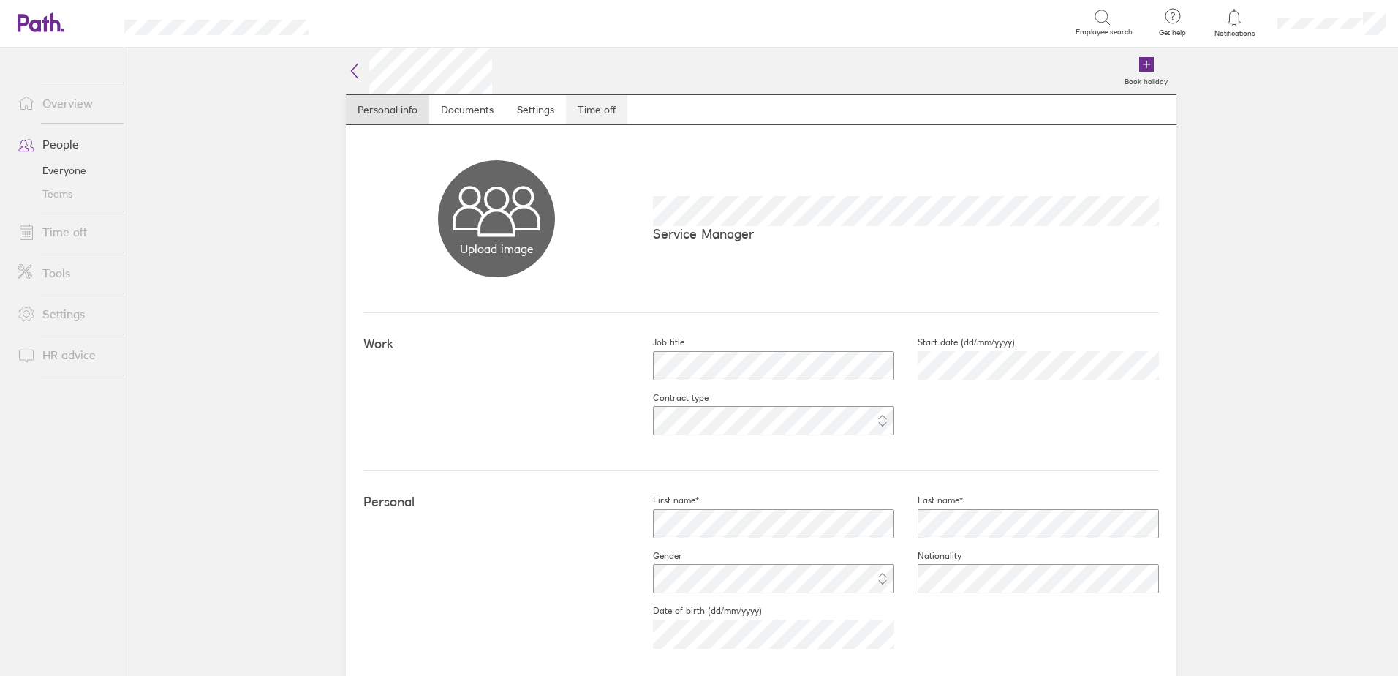
click at [584, 105] on link "Time off" at bounding box center [596, 109] width 61 height 29
